Goal: Information Seeking & Learning: Find contact information

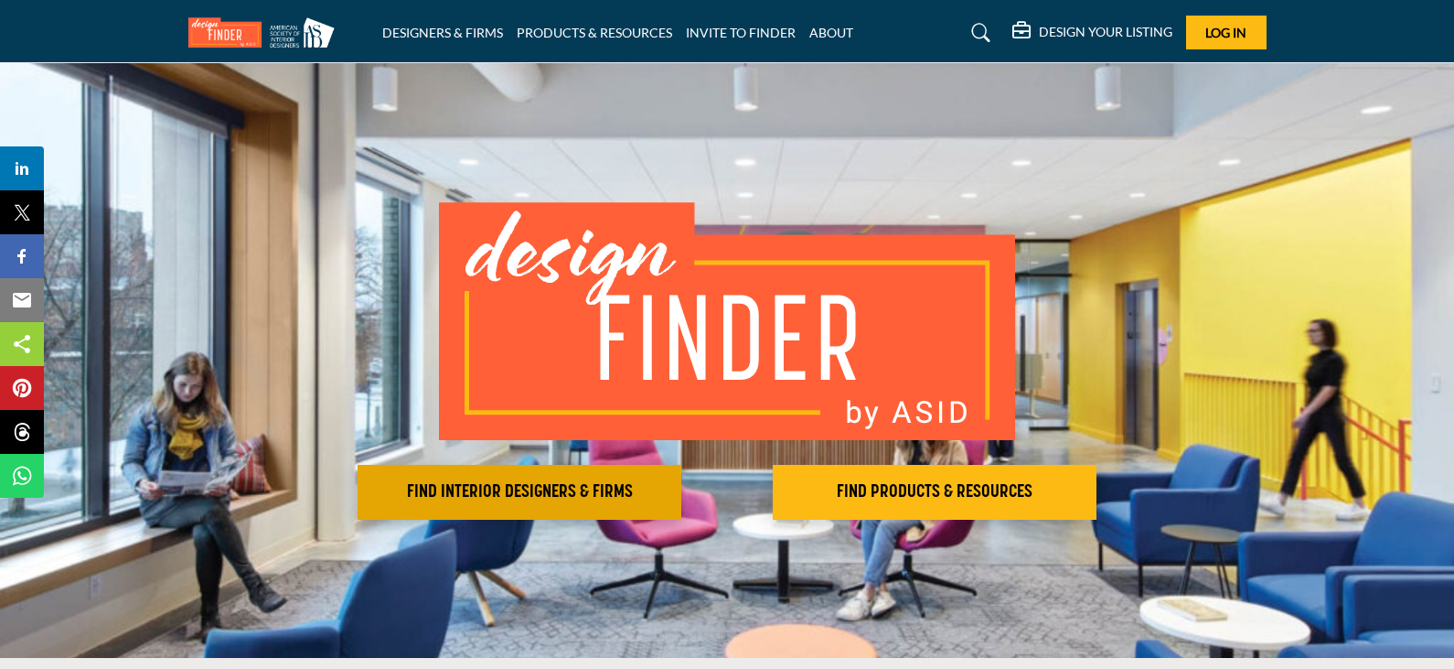
click at [464, 499] on h2 "FIND INTERIOR DESIGNERS & FIRMS" at bounding box center [519, 492] width 313 height 22
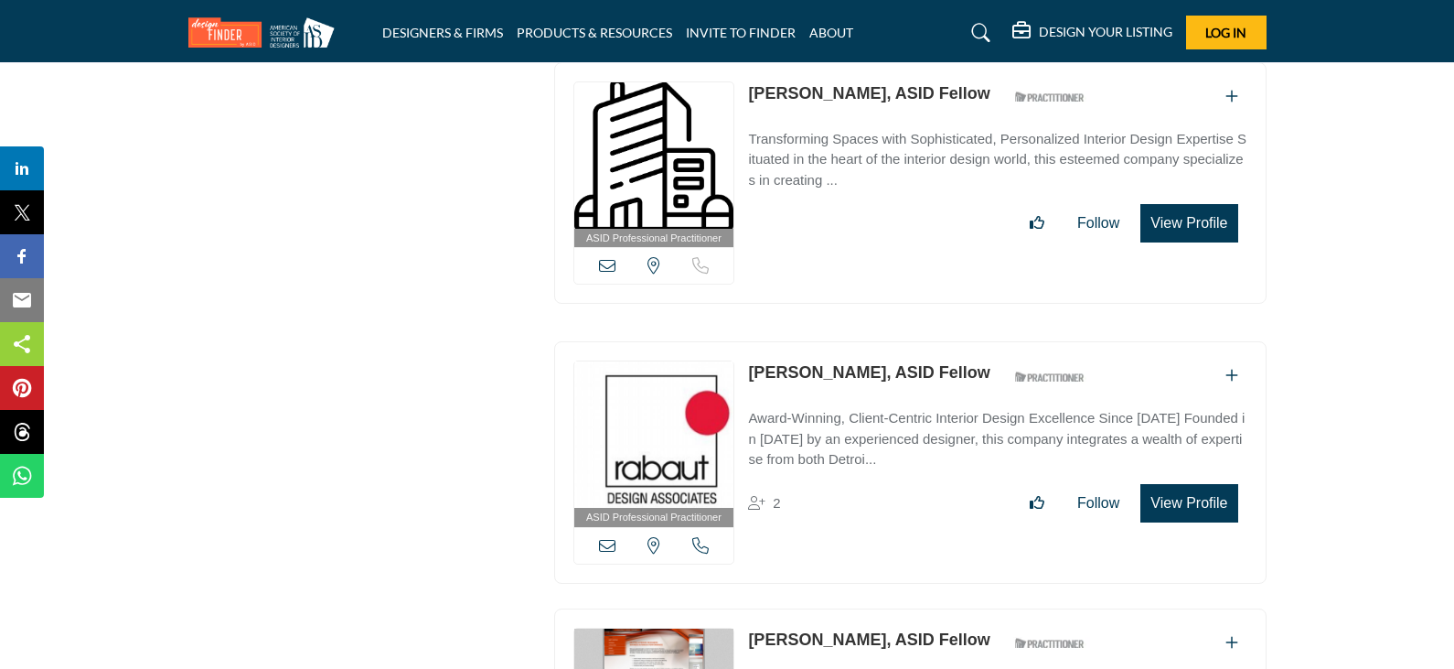
scroll to position [22592, 0]
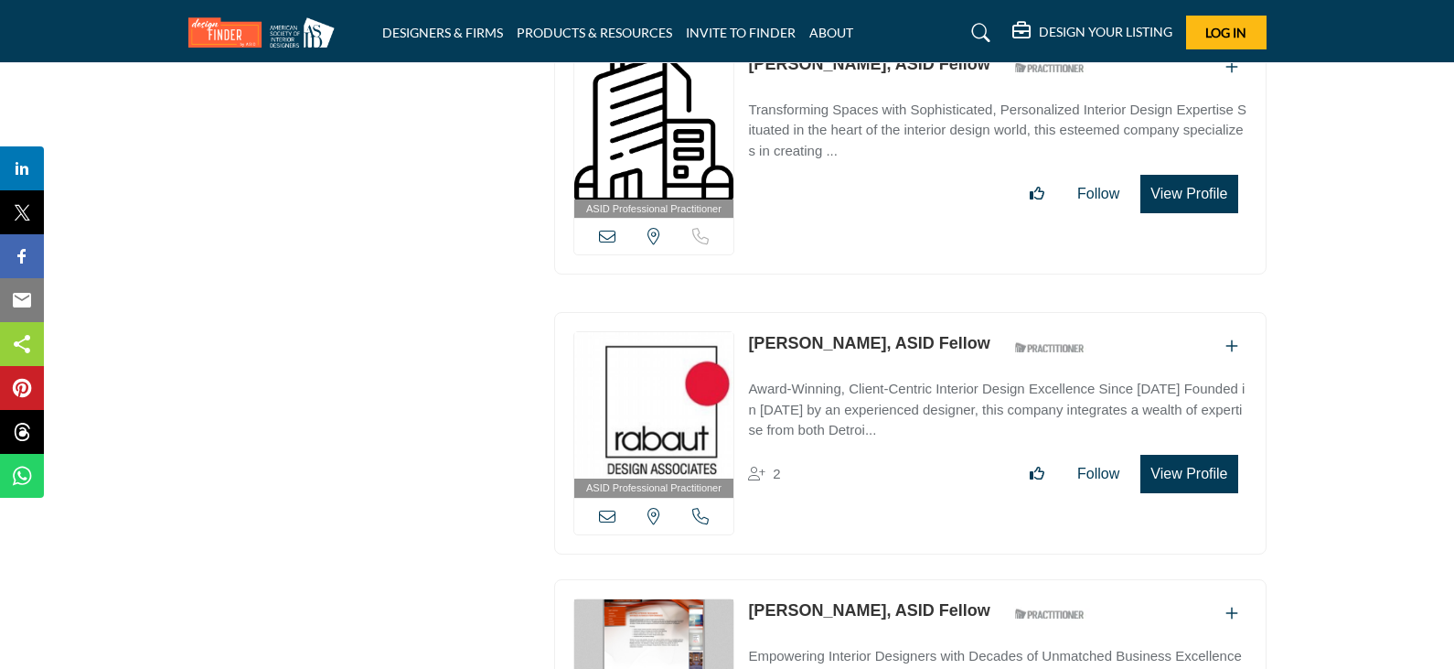
click at [850, 379] on p "Award-Winning, Client-Centric Interior Design Excellence Since 1989 Founded in …" at bounding box center [997, 410] width 498 height 62
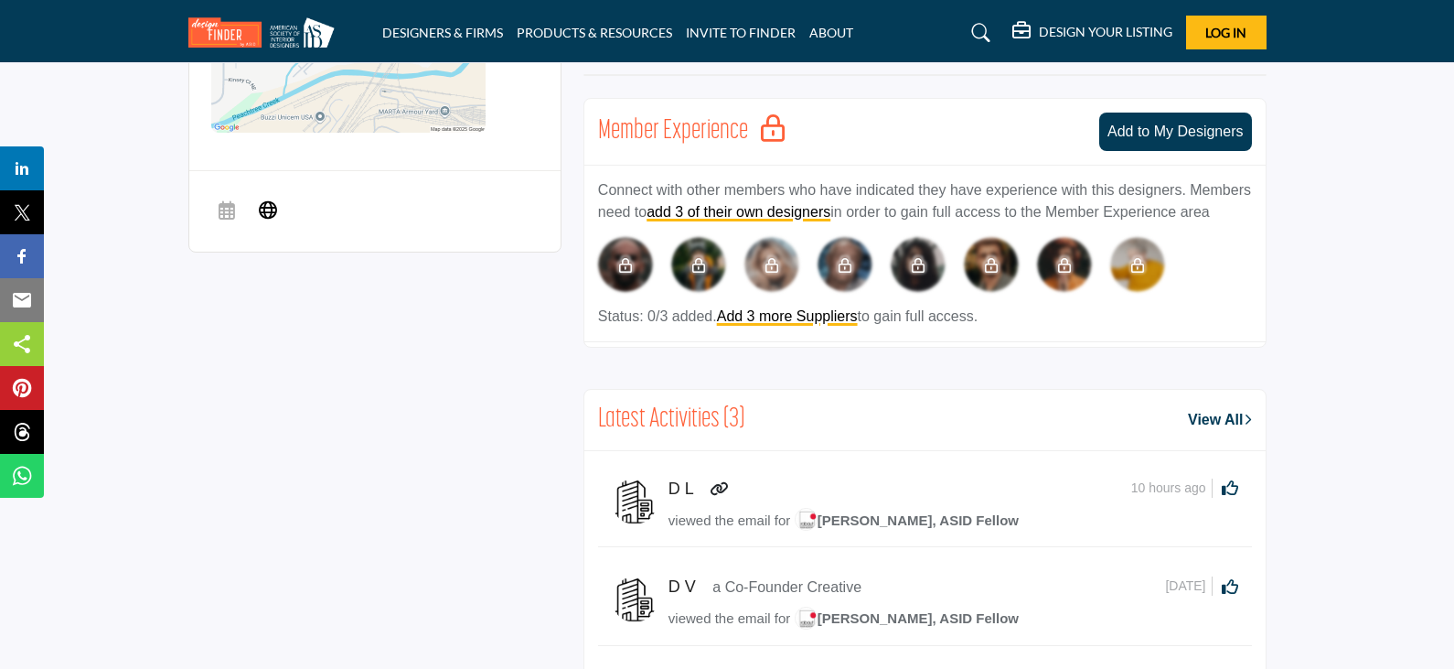
scroll to position [1098, 0]
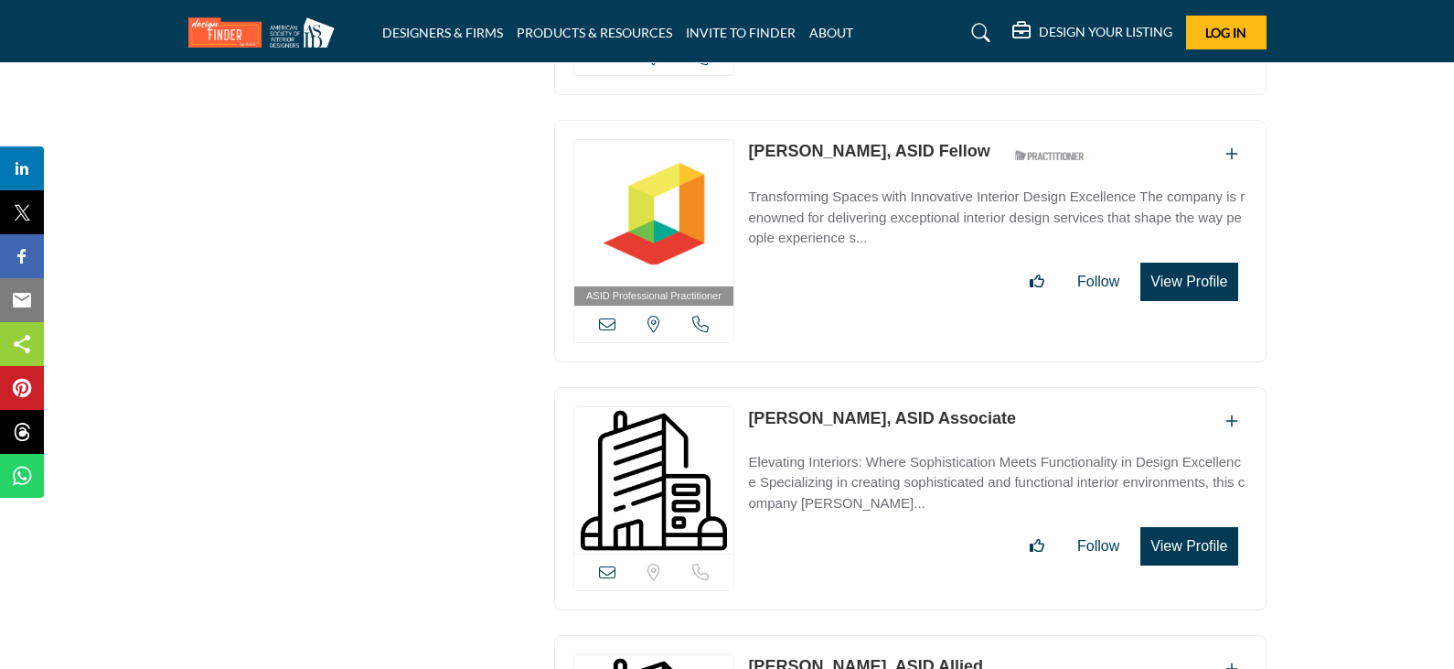
scroll to position [23344, 0]
